Goal: Information Seeking & Learning: Compare options

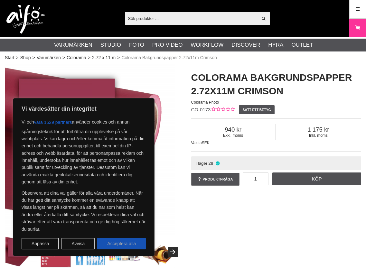
click at [128, 244] on button "Acceptera alla" at bounding box center [121, 244] width 49 height 12
checkbox input "true"
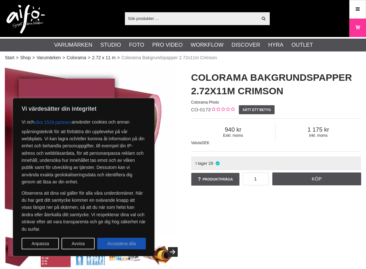
checkbox input "true"
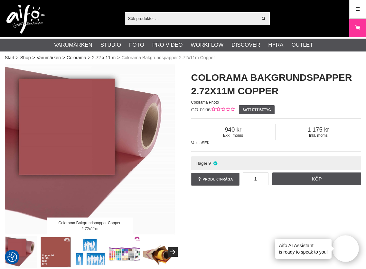
click at [98, 171] on img at bounding box center [90, 149] width 170 height 170
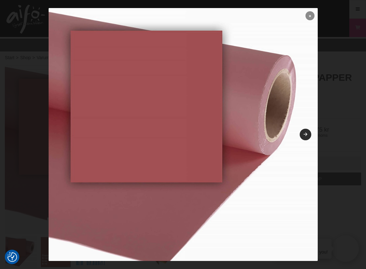
click at [311, 16] on link at bounding box center [309, 15] width 9 height 9
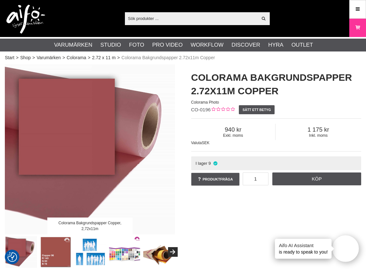
click at [87, 159] on img at bounding box center [90, 149] width 170 height 170
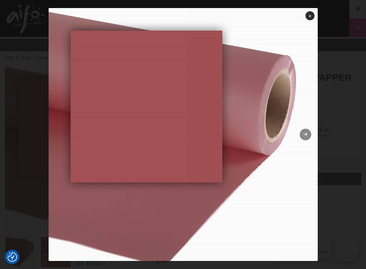
click at [307, 130] on link at bounding box center [305, 135] width 12 height 12
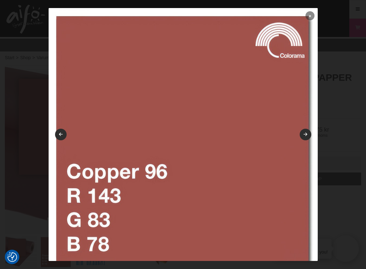
click at [308, 15] on link at bounding box center [309, 15] width 9 height 9
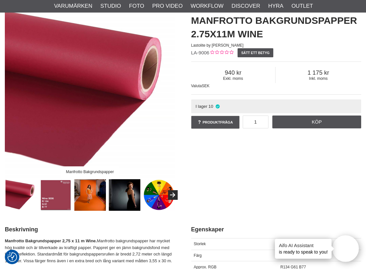
scroll to position [59, 0]
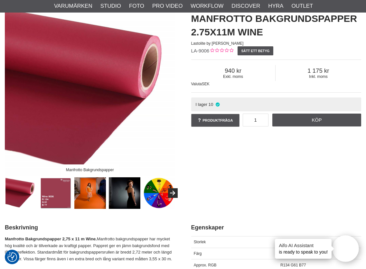
click at [57, 194] on img at bounding box center [56, 193] width 32 height 32
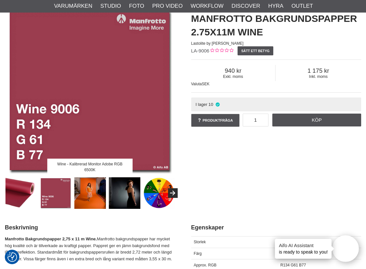
click at [91, 198] on img at bounding box center [90, 193] width 32 height 32
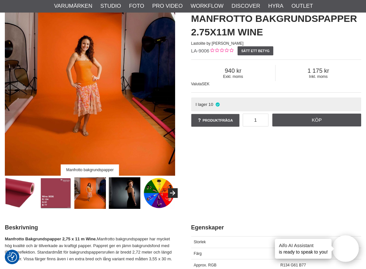
click at [119, 199] on img at bounding box center [125, 193] width 32 height 32
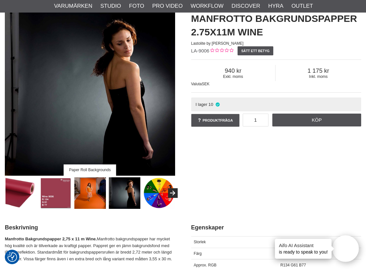
click at [21, 205] on img at bounding box center [21, 193] width 32 height 32
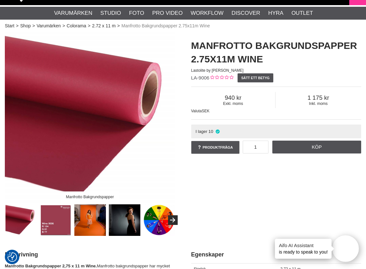
scroll to position [32, 0]
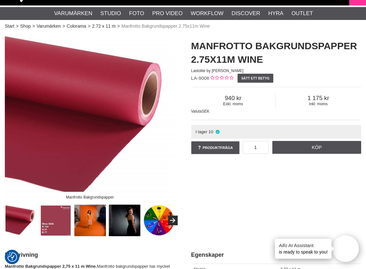
click at [90, 224] on img at bounding box center [90, 221] width 32 height 32
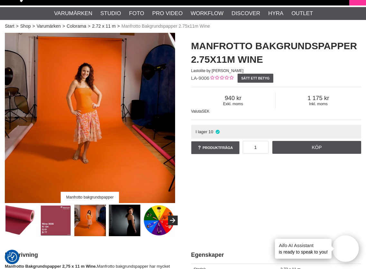
click at [117, 225] on img at bounding box center [125, 221] width 32 height 32
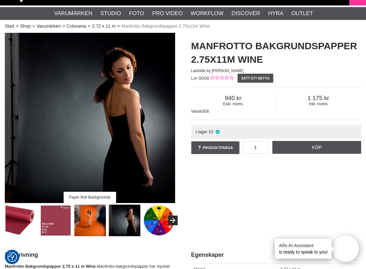
click at [25, 216] on img at bounding box center [21, 221] width 32 height 32
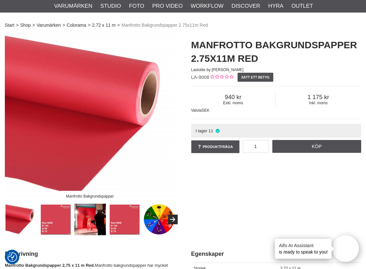
scroll to position [25, 0]
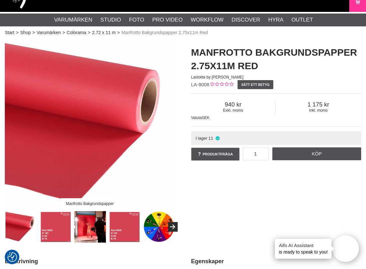
click at [94, 230] on img at bounding box center [90, 227] width 32 height 32
